Goal: Use online tool/utility: Utilize a website feature to perform a specific function

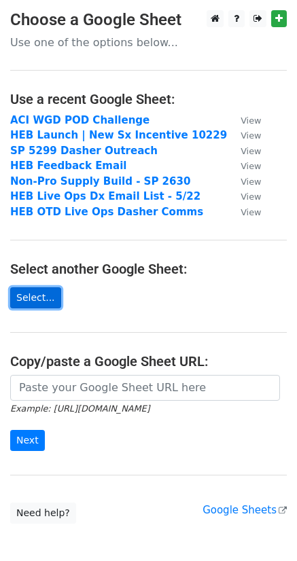
click at [51, 299] on link "Select..." at bounding box center [35, 297] width 51 height 21
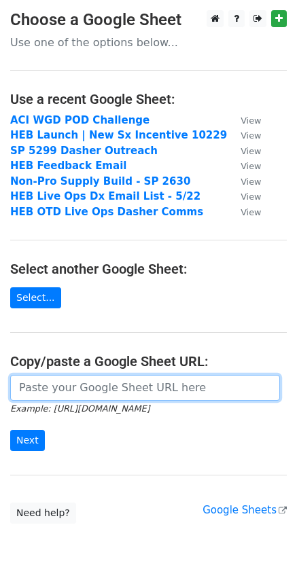
click at [132, 389] on input "url" at bounding box center [144, 388] width 269 height 26
paste input "[URL][DOMAIN_NAME]"
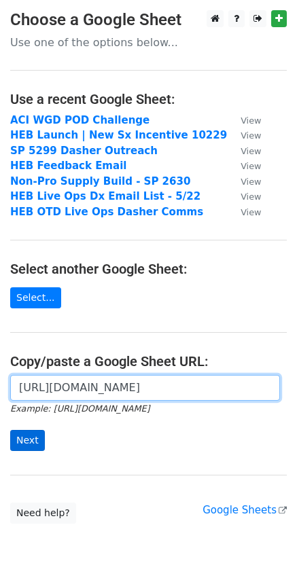
type input "[URL][DOMAIN_NAME]"
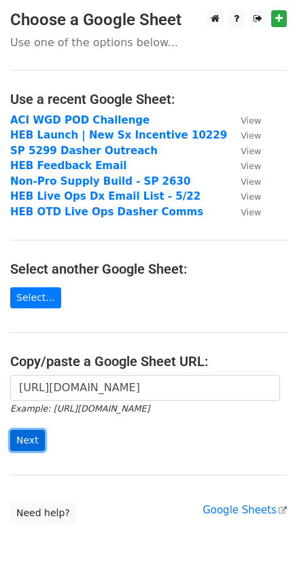
click at [28, 436] on input "Next" at bounding box center [27, 440] width 35 height 21
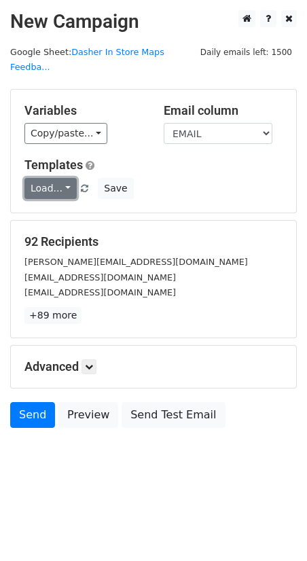
click at [56, 178] on link "Load..." at bounding box center [50, 188] width 52 height 21
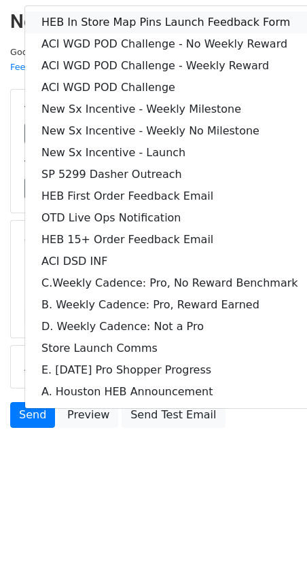
click at [135, 12] on link "HEB In Store Map Pins Launch Feedback Form" at bounding box center [169, 23] width 289 height 22
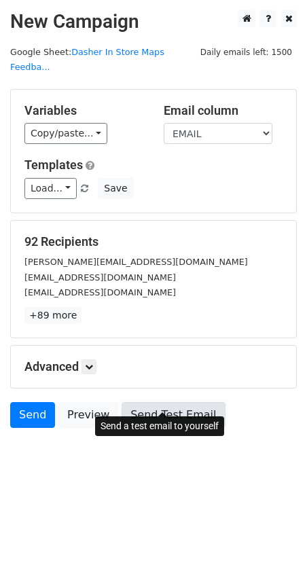
click at [147, 403] on link "Send Test Email" at bounding box center [173, 415] width 103 height 26
